Goal: Ask a question: Seek information or help from site administrators or community

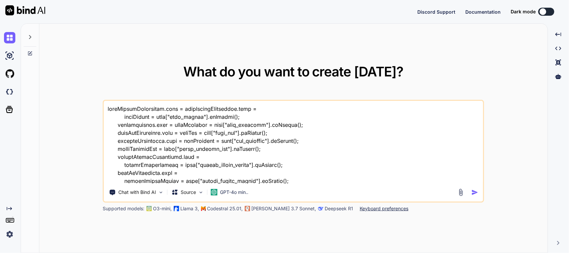
click at [326, 166] on textarea at bounding box center [293, 142] width 379 height 83
type textarea "x"
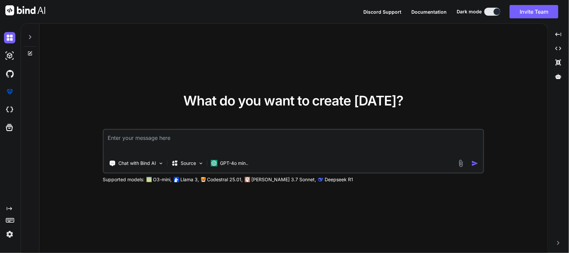
type textarea "x"
type textarea "I"
type textarea "x"
type textarea "I"
type textarea "x"
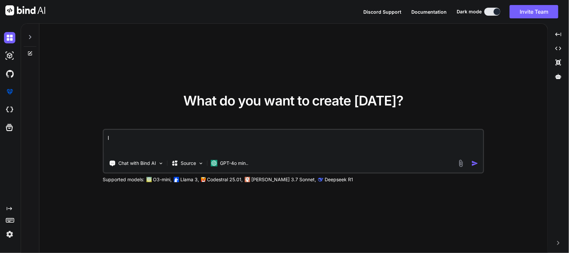
type textarea "I w"
type textarea "x"
type textarea "I wa"
type textarea "x"
type textarea "I wan"
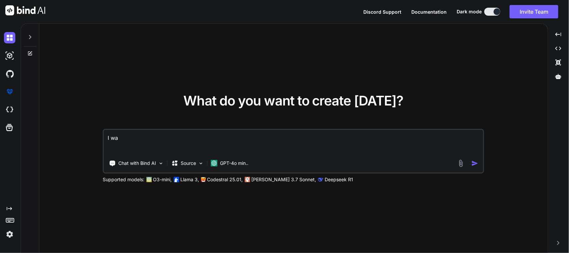
type textarea "x"
type textarea "I want"
type textarea "x"
type textarea "I want"
type textarea "x"
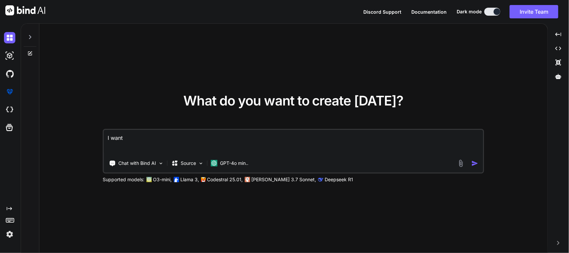
type textarea "I want t"
type textarea "x"
type textarea "I want to"
type textarea "x"
type textarea "I want to"
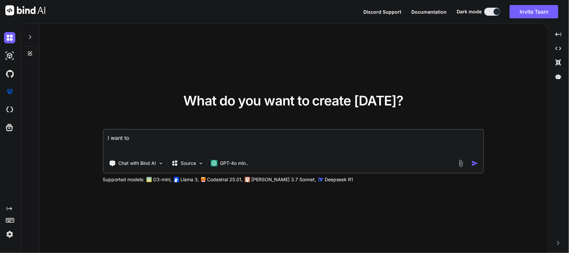
type textarea "x"
type textarea "I want to m"
type textarea "x"
type textarea "I want to mo"
type textarea "x"
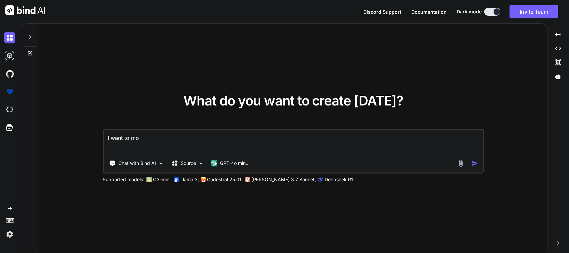
type textarea "I want to mod"
type textarea "x"
type textarea "I want to [PERSON_NAME]"
type textarea "x"
type textarea "I want to modif"
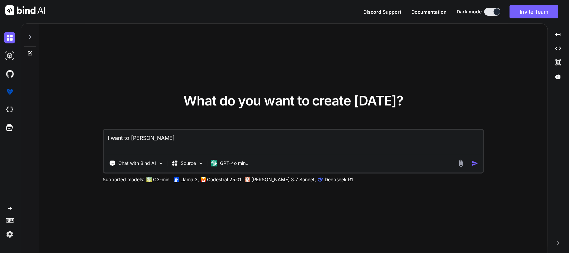
type textarea "x"
type textarea "I want to modify"
type textarea "x"
type textarea "I want to modify"
type textarea "x"
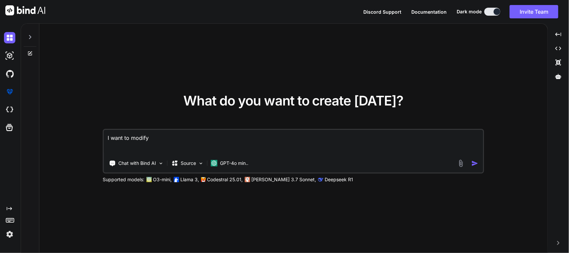
type textarea "I want to modify m"
type textarea "x"
type textarea "I want to modify my"
type textarea "x"
type textarea "I want to modify my"
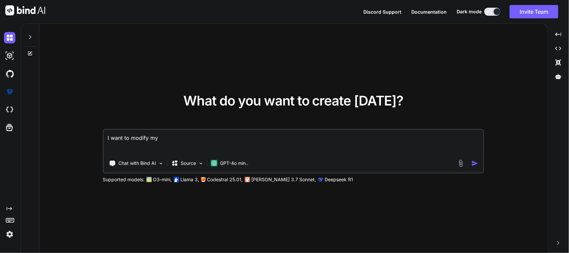
type textarea "x"
type textarea "I want to modify my f"
type textarea "x"
type textarea "I want to modify my fl"
type textarea "x"
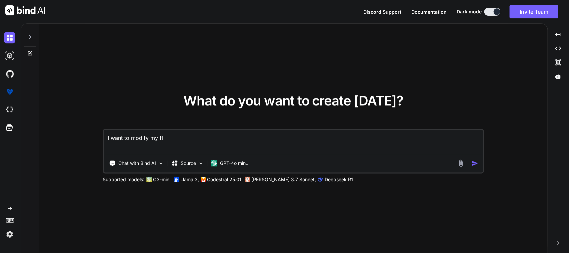
type textarea "I want to modify my flu"
type textarea "x"
type textarea "I want to modify my flut"
type textarea "x"
type textarea "I want to modify my flutt"
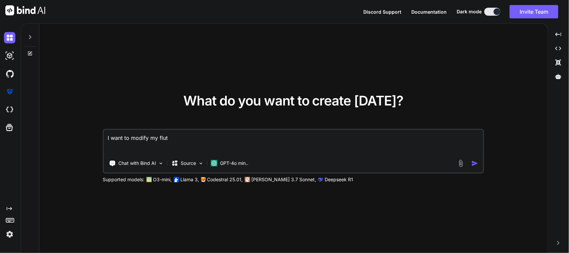
type textarea "x"
type textarea "I want to modify my flutte"
type textarea "x"
type textarea "I want to modify my flutter"
type textarea "x"
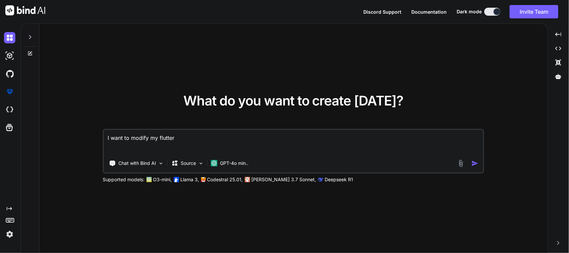
type textarea "I want to modify my flutter"
type textarea "x"
type textarea "I want to modify my flutter g"
type textarea "x"
type textarea "I want to modify my flutter ge"
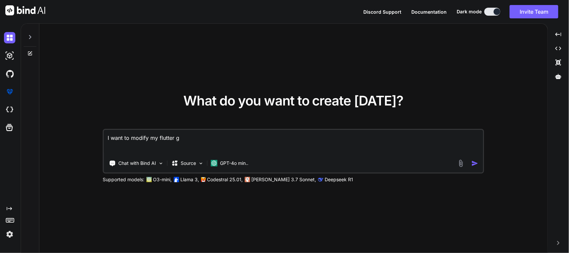
type textarea "x"
type textarea "I want to modify my flutter get"
type textarea "x"
type textarea "I want to modify my flutter getx"
type textarea "x"
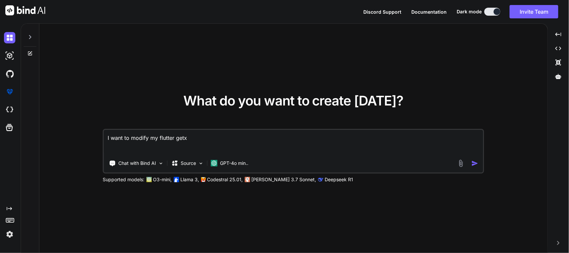
type textarea "I want to modify my flutter getx"
type textarea "x"
type textarea "I want to modify my flutter getx s"
type textarea "x"
type textarea "I want to modify my flutter getx sc"
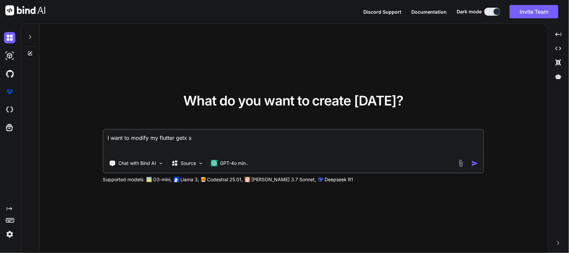
type textarea "x"
type textarea "I want to modify my flutter getx scr"
type textarea "x"
type textarea "I want to modify my flutter getx scre"
type textarea "x"
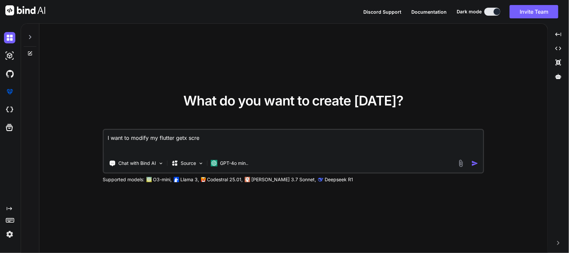
type textarea "I want to modify my flutter getx scree"
type textarea "x"
type textarea "I want to modify my flutter getx screen"
type textarea "x"
type textarea "I want to modify my flutter getx screen."
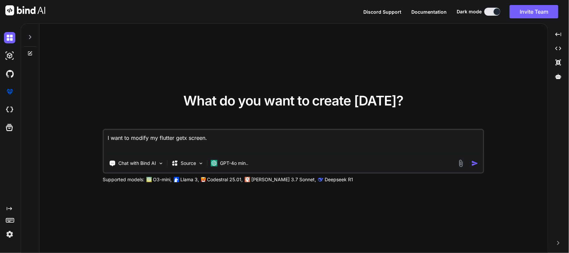
type textarea "x"
type textarea "I want to modify my flutter getx screen."
type textarea "x"
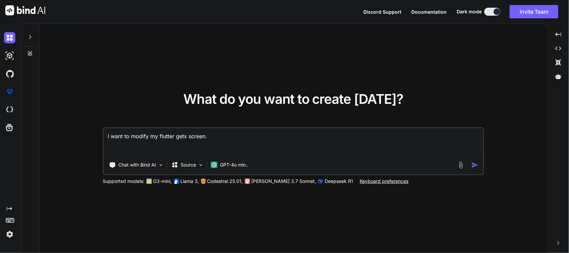
type textarea "I want to modify my flutter getx screen. R"
type textarea "x"
type textarea "I want to modify my flutter getx screen. Ri"
type textarea "x"
type textarea "I want to modify my flutter getx screen. Rig"
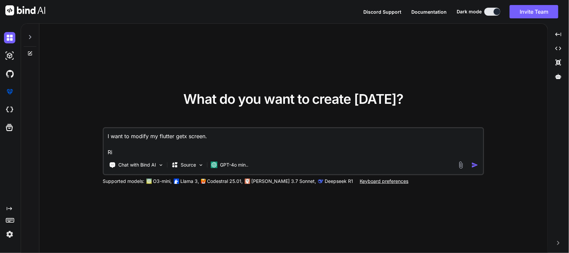
type textarea "x"
type textarea "I want to modify my flutter getx screen. [GEOGRAPHIC_DATA]"
type textarea "x"
type textarea "I want to modify my flutter getx screen. Right"
type textarea "x"
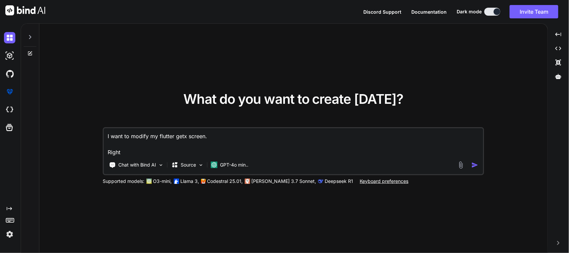
type textarea "I want to modify my flutter getx screen. Right"
type textarea "x"
type textarea "I want to modify my flutter getx screen. Right n"
type textarea "x"
type textarea "I want to modify my flutter getx screen. Right no"
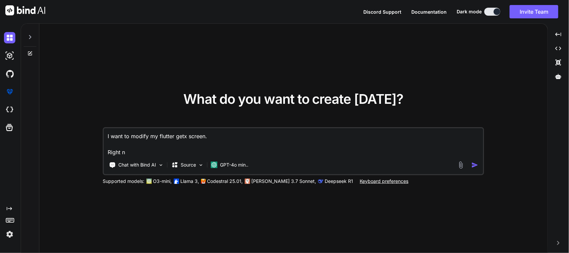
type textarea "x"
type textarea "I want to modify my flutter getx screen. Right n"
type textarea "x"
type textarea "I want to modify my flutter getx screen. Right no"
type textarea "x"
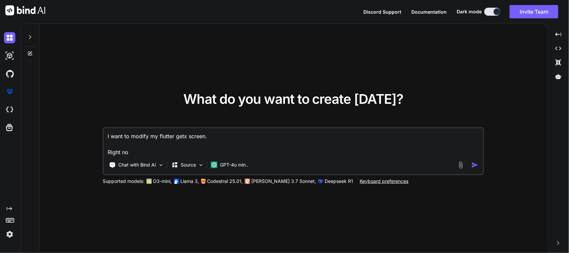
type textarea "I want to modify my flutter getx screen. Right now"
type textarea "x"
type textarea "I want to modify my flutter getx screen. Right now"
type textarea "x"
type textarea "I want to modify my flutter getx screen. Right now I"
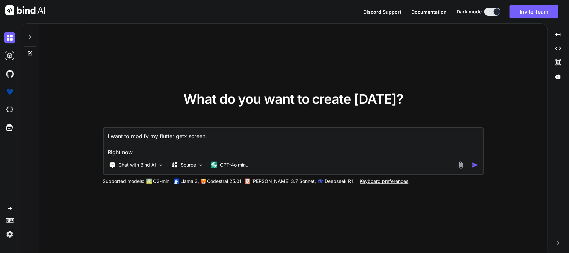
type textarea "x"
type textarea "I want to modify my flutter getx screen. Right now I"
type textarea "x"
type textarea "I want to modify my flutter getx screen. Right now I a"
type textarea "x"
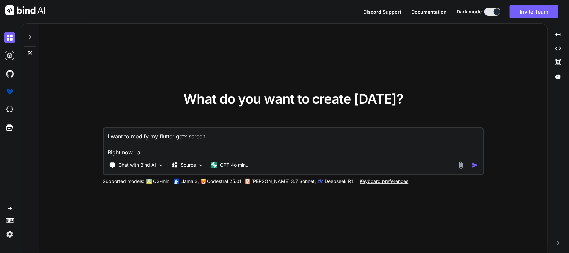
type textarea "I want to modify my flutter getx screen. Right now I am"
type textarea "x"
type textarea "I want to modify my flutter getx screen. Right now I am"
type textarea "x"
type textarea "I want to modify my flutter getx screen. Right now I am s"
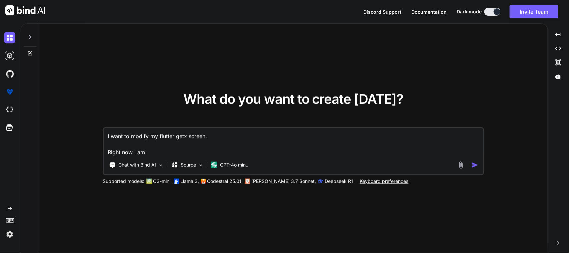
type textarea "x"
type textarea "I want to modify my flutter getx screen. Right now I am sh"
type textarea "x"
type textarea "I want to modify my flutter getx screen. Right now I am sho"
type textarea "x"
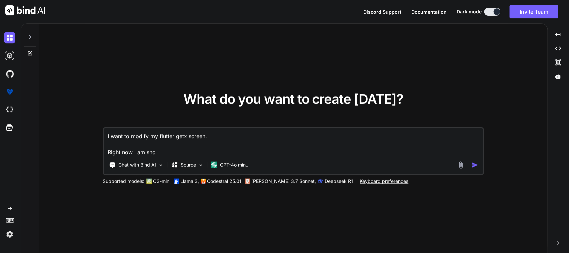
type textarea "I want to modify my flutter getx screen. Right now I am show"
type textarea "x"
type textarea "I want to modify my flutter getx screen. Right now I am showi"
type textarea "x"
type textarea "I want to modify my flutter getx screen. Right now I am showin"
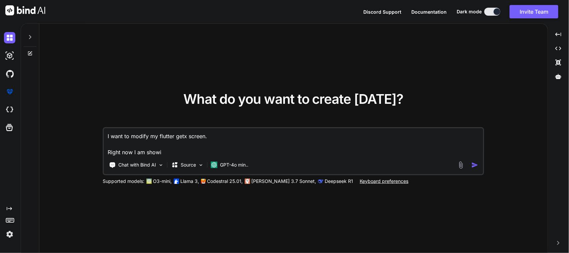
type textarea "x"
type textarea "I want to modify my flutter getx screen. Right now I am showing"
type textarea "x"
type textarea "I want to modify my flutter getx screen. Right now I am showing"
type textarea "x"
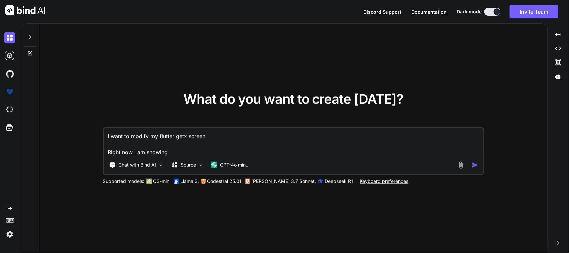
type textarea "I want to modify my flutter getx screen. Right now I am showing o"
type textarea "x"
type textarea "I want to modify my flutter getx screen. Right now I am showing on"
type textarea "x"
type textarea "I want to modify my flutter getx screen. Right now I am showing onl"
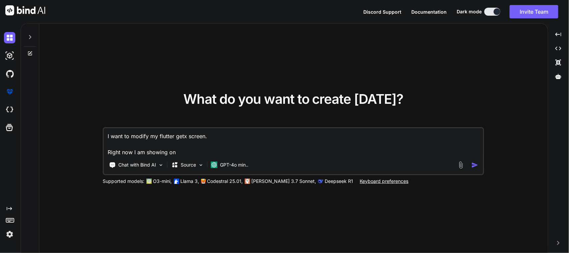
type textarea "x"
type textarea "I want to modify my flutter getx screen. Right now I am showing only"
type textarea "x"
type textarea "I want to modify my flutter getx screen. Right now I am showing only"
type textarea "x"
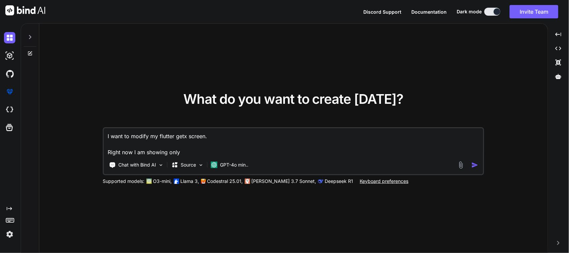
type textarea "I want to modify my flutter getx screen. Right now I am showing only R"
type textarea "x"
type textarea "I want to modify my flutter getx screen. Right now I am showing only Re"
type textarea "x"
type textarea "I want to modify my flutter getx screen. Right now I am showing only ReR"
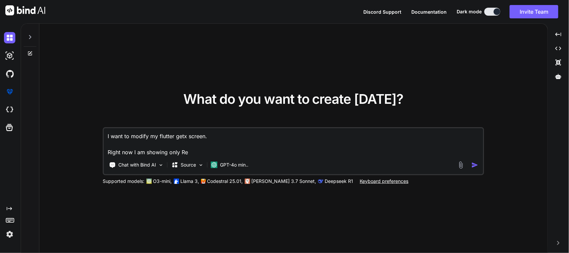
type textarea "x"
type textarea "I want to modify my flutter getx screen. Right now I am showing only Re"
type textarea "x"
type textarea "I want to modify my flutter getx screen. Right now I am showing only ReT"
type textarea "x"
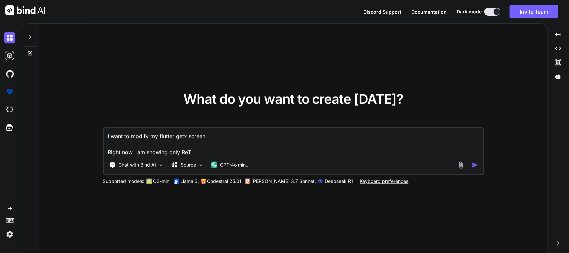
type textarea "I want to modify my flutter getx screen. Right now I am showing only ReTe"
type textarea "x"
type textarea "I want to modify my flutter getx screen. Right now I am showing only ReTex"
type textarea "x"
type textarea "I want to modify my flutter getx screen. Right now I am showing only ReTe"
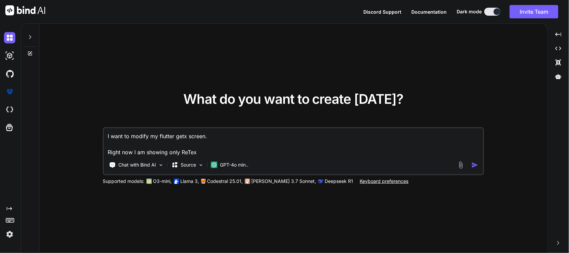
type textarea "x"
type textarea "I want to modify my flutter getx screen. Right now I am showing only ReT"
type textarea "x"
type textarea "I want to modify my flutter getx screen. Right now I am showing only ReTE"
type textarea "x"
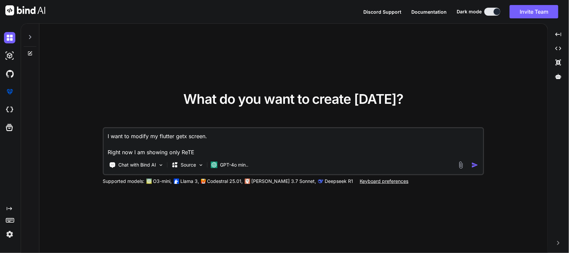
type textarea "I want to modify my flutter getx screen. Right now I am showing only ReTEX"
type textarea "x"
type textarea "I want to modify my flutter getx screen. Right now I am showing only ReTEXT"
type textarea "x"
type textarea "I want to modify my flutter getx screen. Right now I am showing only ReTEXT"
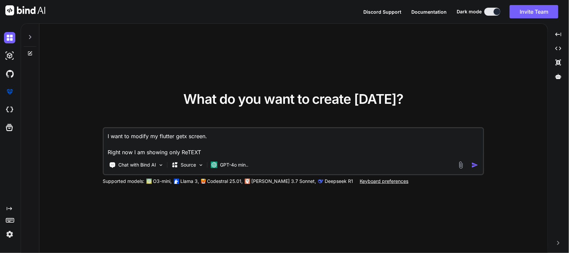
type textarea "x"
type textarea "I want to modify my flutter getx screen. Right now I am showing only ReTEXT v"
type textarea "x"
type textarea "I want to modify my flutter getx screen. Right now I am showing only ReTEXT va"
type textarea "x"
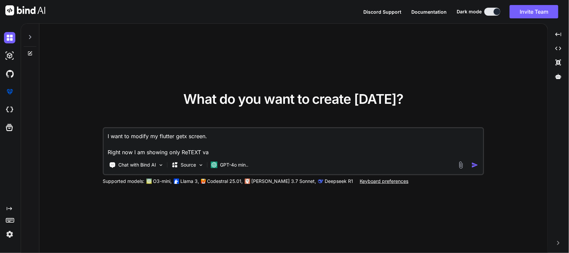
type textarea "I want to modify my flutter getx screen. Right now I am showing only ReTEXT val"
type textarea "x"
type textarea "I want to modify my flutter getx screen. Right now I am showing only ReTEXT valu"
type textarea "x"
type textarea "I want to modify my flutter getx screen. Right now I am showing only ReTEXT val…"
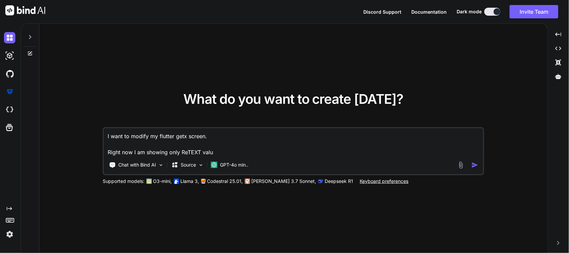
type textarea "x"
type textarea "I want to modify my flutter getx screen. Right now I am showing only ReTEXT [PE…"
type textarea "x"
type textarea "I want to modify my flutter getx screen. Right now I am showing only ReTEXT [PE…"
type textarea "x"
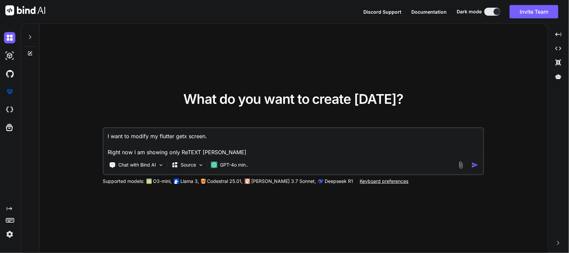
type textarea "I want to modify my flutter getx screen. Right now I am showing only ReTEXT [PE…"
type textarea "x"
type textarea "I want to modify my flutter getx screen. Right now I am showing only ReTEXT val…"
type textarea "x"
type textarea "I want to modify my flutter getx screen. Right now I am showing only ReTEXT [PE…"
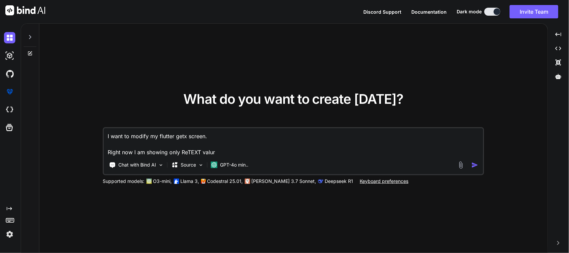
type textarea "x"
type textarea "I want to modify my flutter getx screen. Right now I am showing only ReTEXT val…"
type textarea "x"
type textarea "I want to modify my flutter getx screen. Right now I am showing only ReTEXT valu"
type textarea "x"
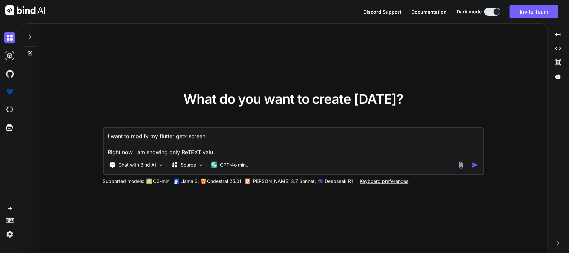
type textarea "I want to modify my flutter getx screen. Right now I am showing only ReTEXT val…"
type textarea "x"
type textarea "I want to modify my flutter getx screen. Right now I am showing only ReTEXT val…"
type textarea "x"
type textarea "I want to modify my flutter getx screen. Right now I am showing only ReTEXT val…"
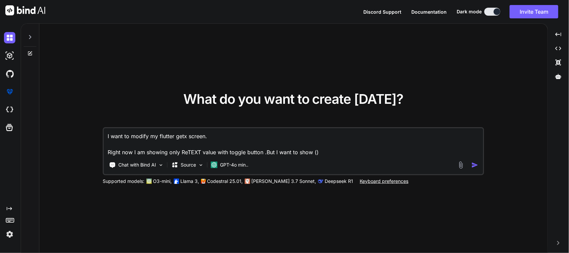
paste textarea "Use As Is"
paste textarea "REWORK"
paste textarea "RTV"
paste textarea "SCRAP"
click at [406, 157] on div "I want to modify my flutter getx screen. Right now I am showing only ReTEXT val…" at bounding box center [293, 151] width 381 height 48
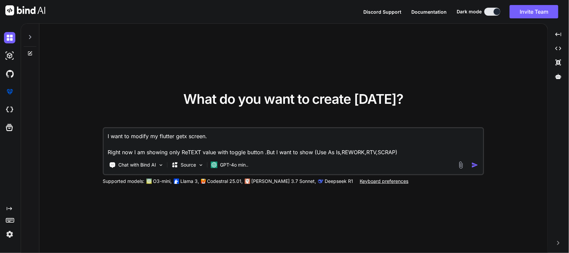
click at [407, 151] on textarea "I want to modify my flutter getx screen. Right now I am showing only ReTEXT val…" at bounding box center [293, 142] width 379 height 28
click at [470, 150] on textarea "I want to modify my flutter getx screen. Right now I am showing only ReTEXT val…" at bounding box center [293, 142] width 379 height 28
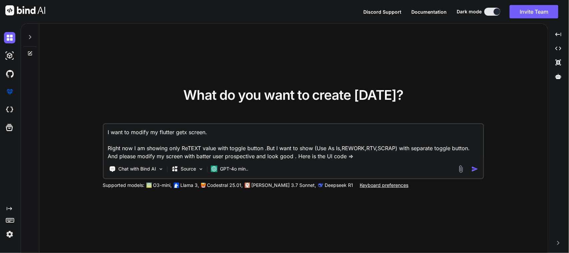
paste textarea "import 'package:sciton_scms/const/app_imports.dart'; import 'package:sciton_scm…"
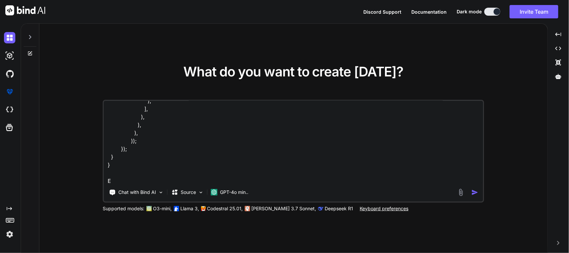
scroll to position [800, 0]
click at [194, 174] on textarea at bounding box center [293, 142] width 379 height 83
click at [193, 179] on textarea at bounding box center [293, 142] width 379 height 83
paste textarea "import 'package:sciton_scms/const/app_imports.dart'; class DispositionDecisionC…"
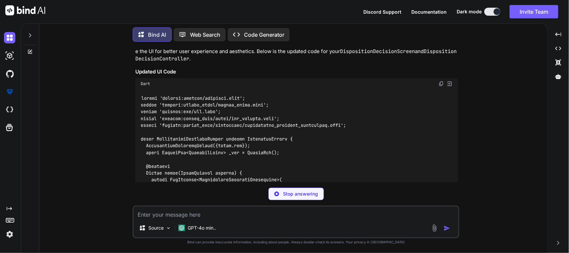
scroll to position [217, 0]
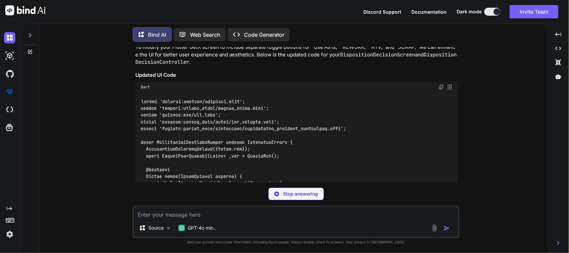
click at [439, 89] on img at bounding box center [441, 86] width 5 height 5
click at [444, 87] on img at bounding box center [441, 86] width 5 height 5
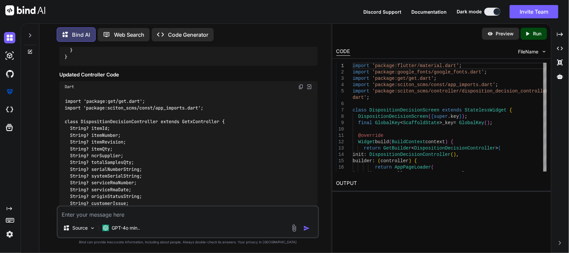
scroll to position [1129, 0]
click at [301, 86] on img at bounding box center [300, 86] width 5 height 5
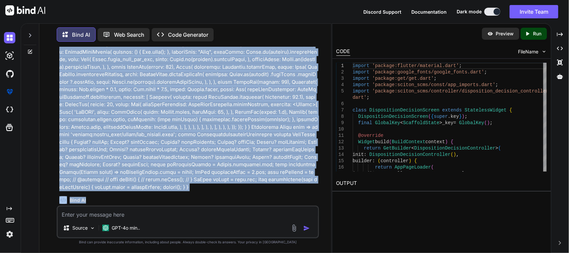
scroll to position [125, 0]
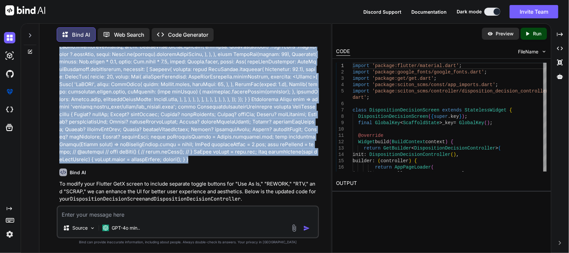
drag, startPoint x: 57, startPoint y: 67, endPoint x: 303, endPoint y: 154, distance: 260.2
click at [303, 154] on div "You Bind AI To modify your Flutter GetX screen to include separate toggle butto…" at bounding box center [188, 149] width 263 height 205
copy p "I want to modify my flutter getx screen. Right now I am showing only ReTEXT val…"
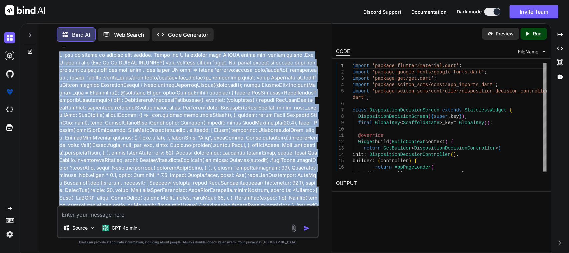
scroll to position [0, 0]
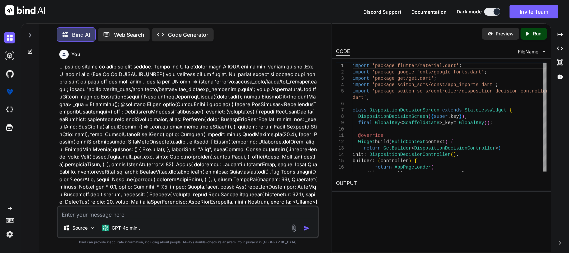
click at [34, 33] on div at bounding box center [30, 33] width 13 height 23
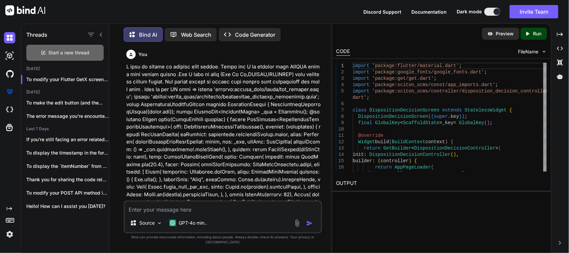
click at [63, 49] on span "Start a new thread" at bounding box center [69, 52] width 41 height 7
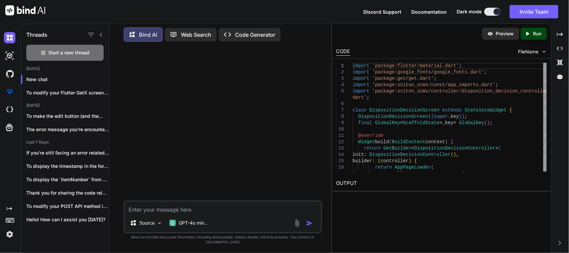
click at [178, 213] on textarea at bounding box center [223, 207] width 196 height 12
paste textarea "I want to modify my flutter getx screen. Right now I am showing only ReTEXT val…"
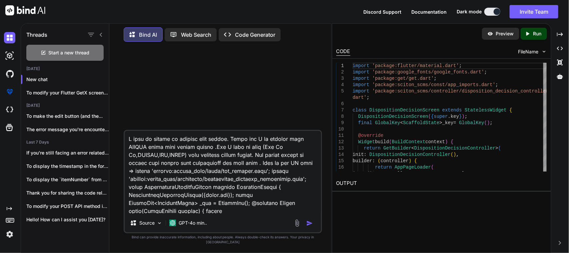
click at [216, 153] on textarea at bounding box center [223, 172] width 196 height 83
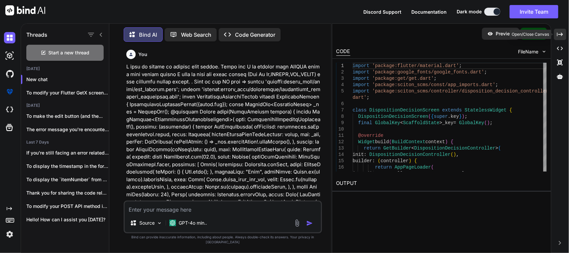
click at [564, 33] on div "Created with Pixso." at bounding box center [560, 34] width 12 height 11
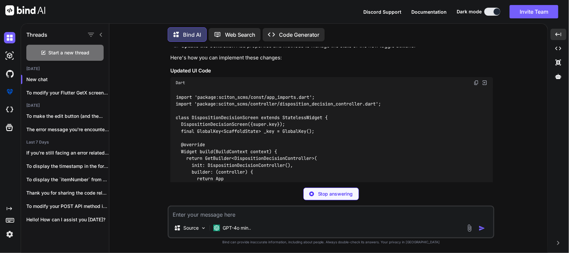
scroll to position [246, 0]
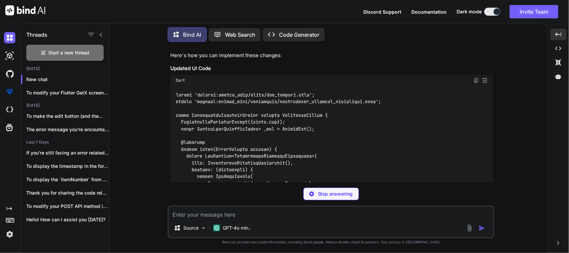
click at [99, 32] on icon at bounding box center [100, 34] width 5 height 5
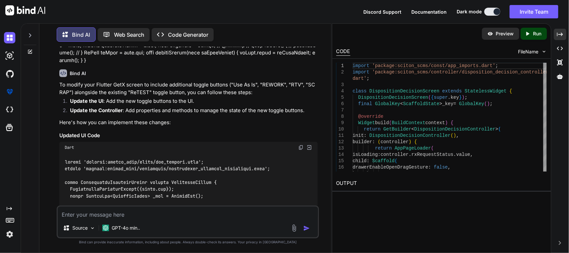
scroll to position [222, 0]
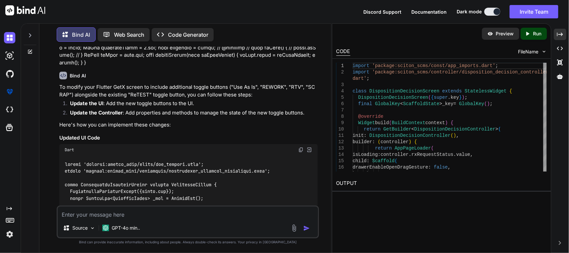
click at [300, 147] on img at bounding box center [300, 149] width 5 height 5
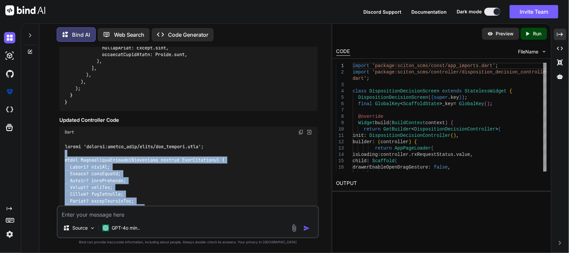
scroll to position [1172, 0]
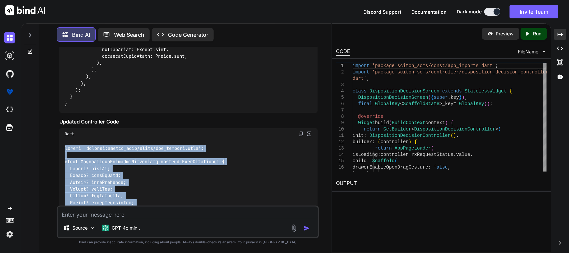
drag, startPoint x: 79, startPoint y: 179, endPoint x: 60, endPoint y: 137, distance: 46.1
copy code "import 'package:sciton_scms/const/app_imports.dart'; class DispositionDecisionC…"
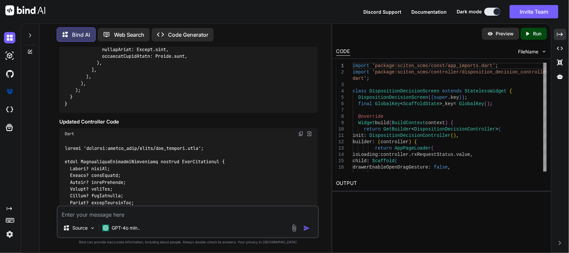
click at [138, 218] on textarea at bounding box center [188, 212] width 261 height 12
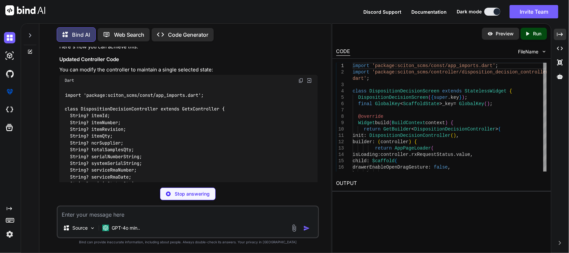
scroll to position [1825, 0]
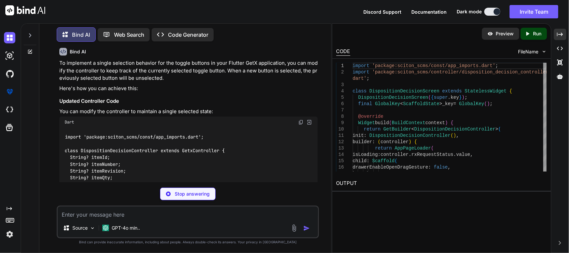
click at [301, 119] on img at bounding box center [300, 121] width 5 height 5
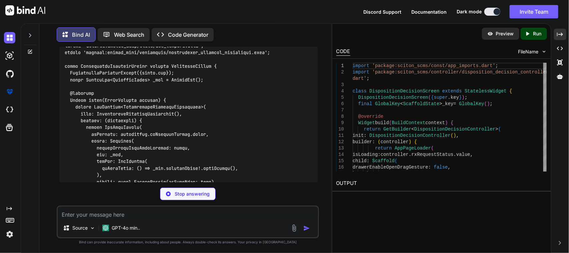
scroll to position [2116, 0]
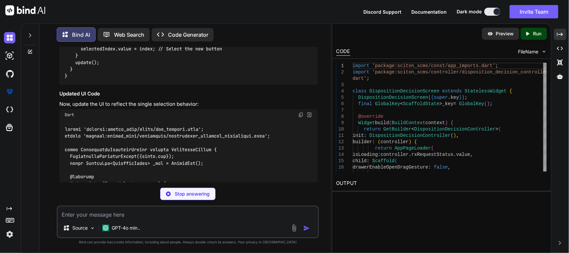
click at [299, 112] on img at bounding box center [300, 114] width 5 height 5
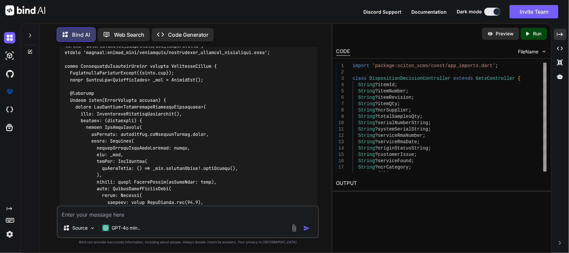
scroll to position [2158, 0]
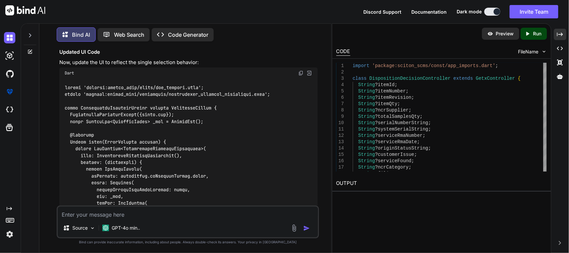
click at [302, 70] on img at bounding box center [300, 72] width 5 height 5
click at [158, 214] on textarea at bounding box center [188, 212] width 261 height 12
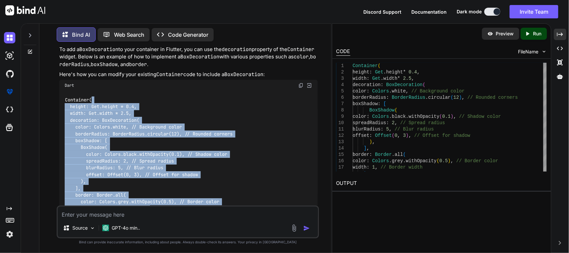
scroll to position [3333, 0]
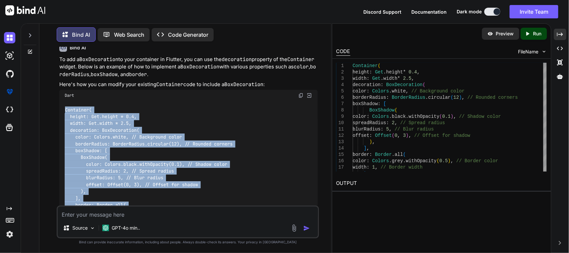
drag, startPoint x: 98, startPoint y: 101, endPoint x: 55, endPoint y: 103, distance: 43.4
click at [55, 103] on div "You Bind AI To modify your Flutter GetX screen to include additional toggle but…" at bounding box center [188, 149] width 286 height 205
drag, startPoint x: 115, startPoint y: 111, endPoint x: 59, endPoint y: 102, distance: 56.7
click at [59, 102] on div "Container( height: Get.height * 0.4, width: Get.width * 2.5, decoration: BoxDec…" at bounding box center [188, 191] width 259 height 181
copy code "Container( height: Get.height * 0.4, width: Get.width * 2.5, decoration: BoxDec…"
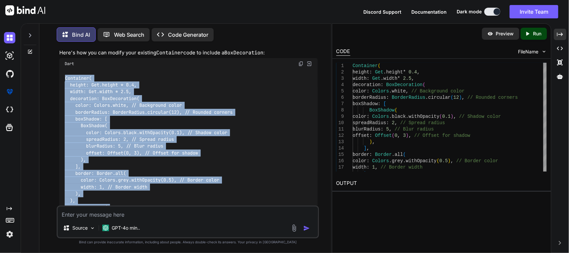
scroll to position [3458, 0]
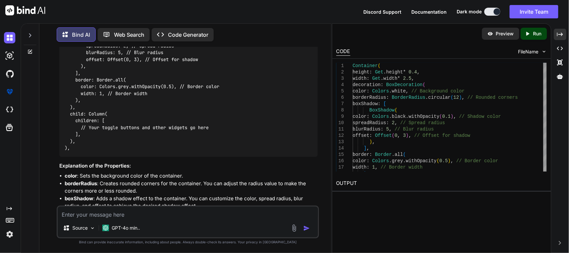
click at [136, 212] on textarea at bounding box center [188, 212] width 261 height 12
click at [89, 216] on textarea "Please remove toggle button and implement checkbox functionality" at bounding box center [188, 212] width 261 height 12
click at [136, 213] on textarea "Please replace toggle button and implement checkbox functionality" at bounding box center [188, 212] width 261 height 12
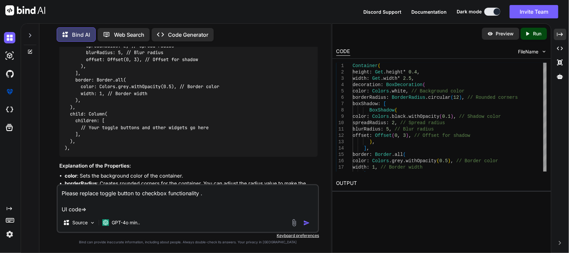
paste textarea "import 'package:sciton_scms/const/app_imports.dart'; import 'package:sciton_scm…"
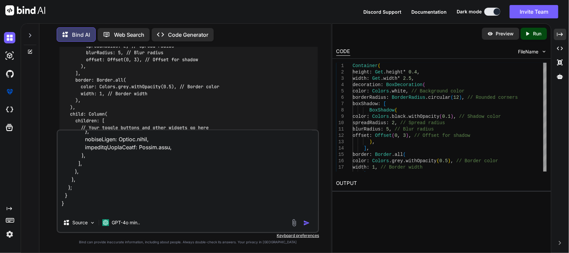
scroll to position [1215, 0]
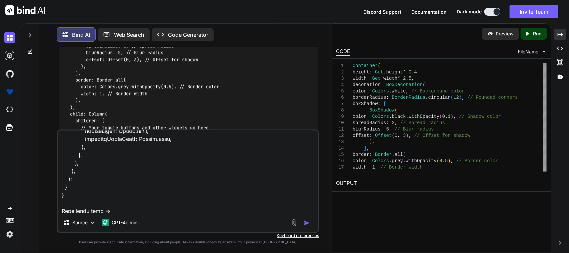
paste textarea "import 'package:sciton_scms/const/app_imports.dart'; class DispositionDecisionC…"
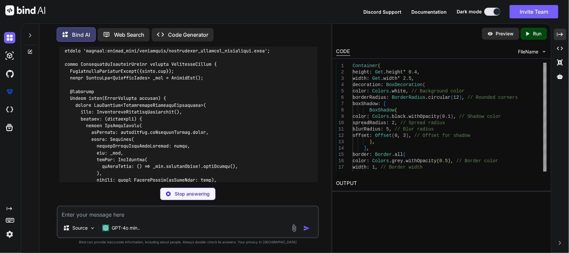
scroll to position [3953, 0]
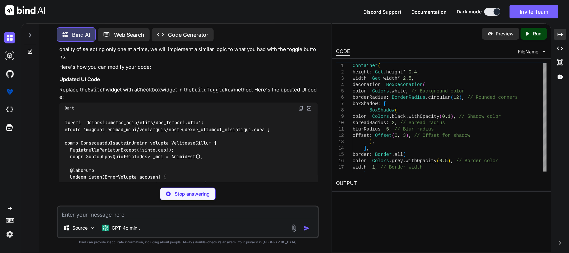
click at [302, 106] on img at bounding box center [300, 108] width 5 height 5
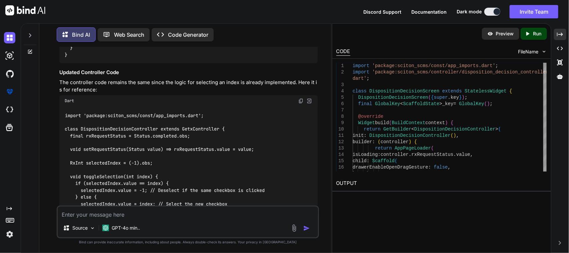
scroll to position [5120, 0]
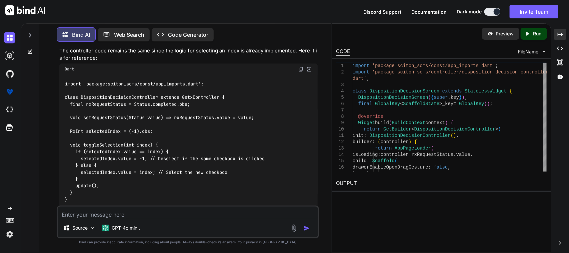
drag, startPoint x: 301, startPoint y: 54, endPoint x: 299, endPoint y: 62, distance: 8.8
click at [300, 67] on img at bounding box center [300, 69] width 5 height 5
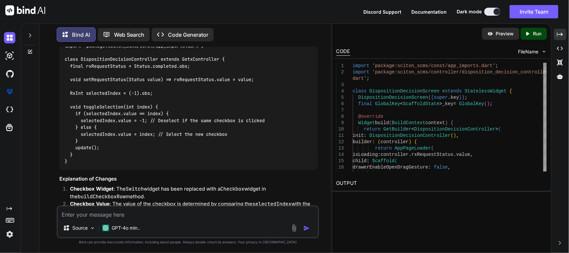
scroll to position [5195, 0]
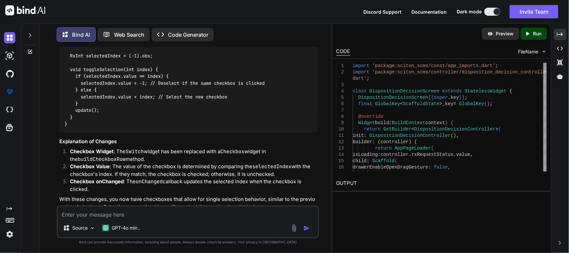
click at [172, 213] on textarea at bounding box center [188, 212] width 261 height 12
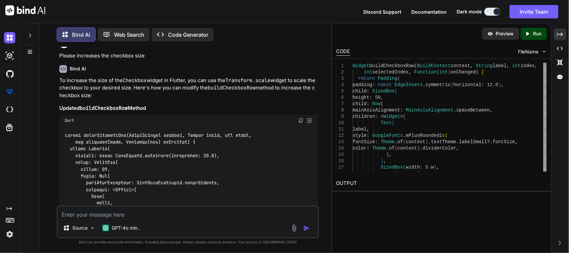
scroll to position [5377, 0]
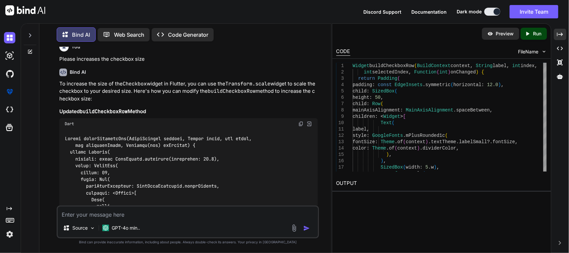
click at [299, 121] on img at bounding box center [300, 123] width 5 height 5
